Goal: Check status: Check status

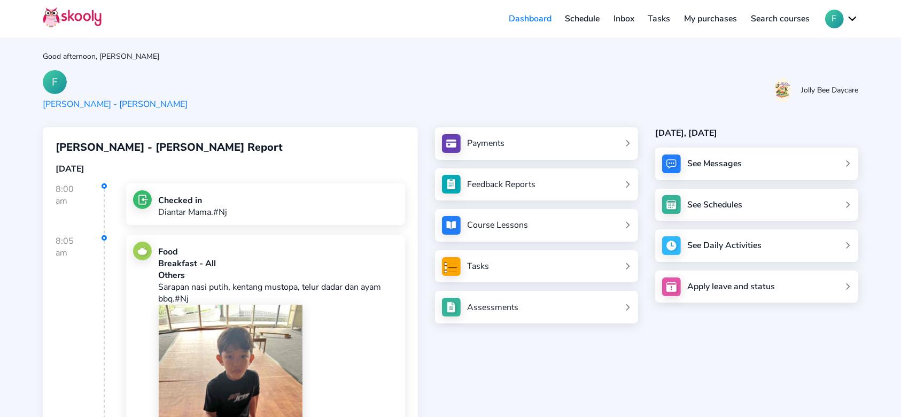
scroll to position [1252, 0]
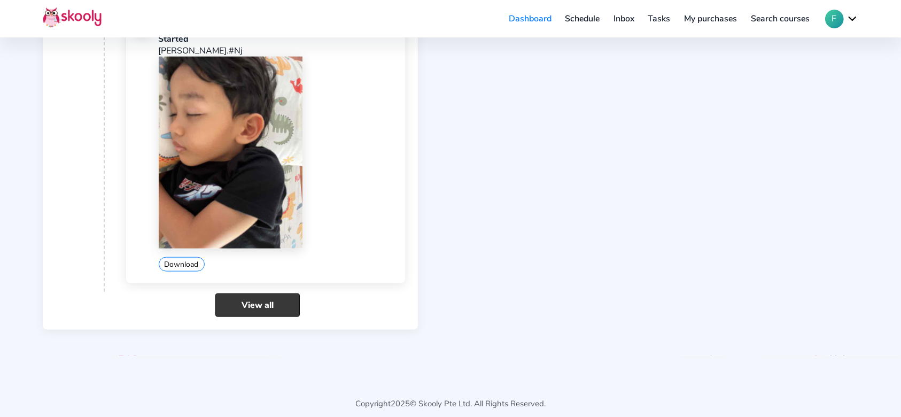
drag, startPoint x: 269, startPoint y: 292, endPoint x: 292, endPoint y: 290, distance: 22.5
click at [270, 293] on link "View all" at bounding box center [257, 304] width 84 height 23
